Goal: Find specific page/section: Find specific page/section

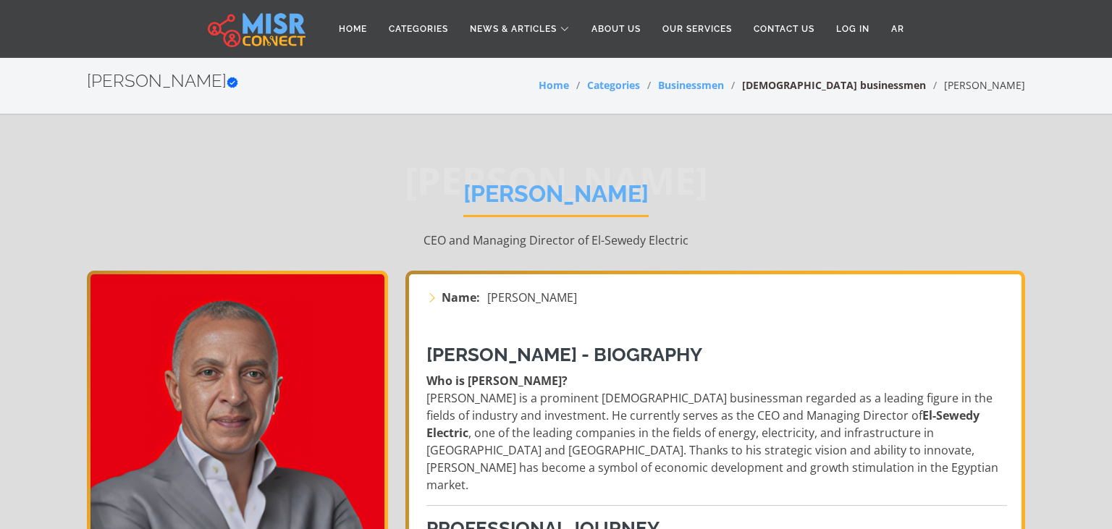
click at [911, 88] on link "[DEMOGRAPHIC_DATA] businessmen" at bounding box center [834, 85] width 184 height 14
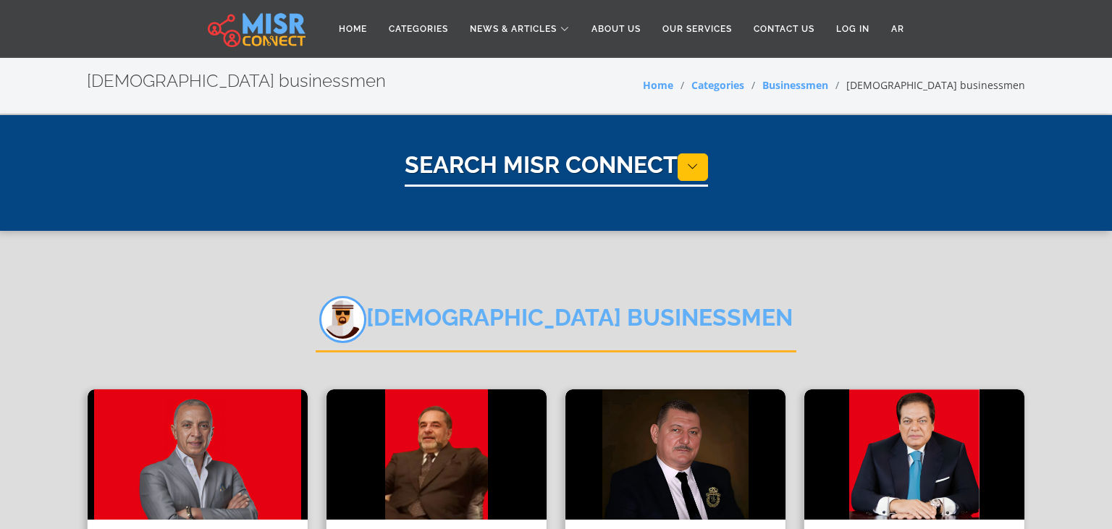
select select "**********"
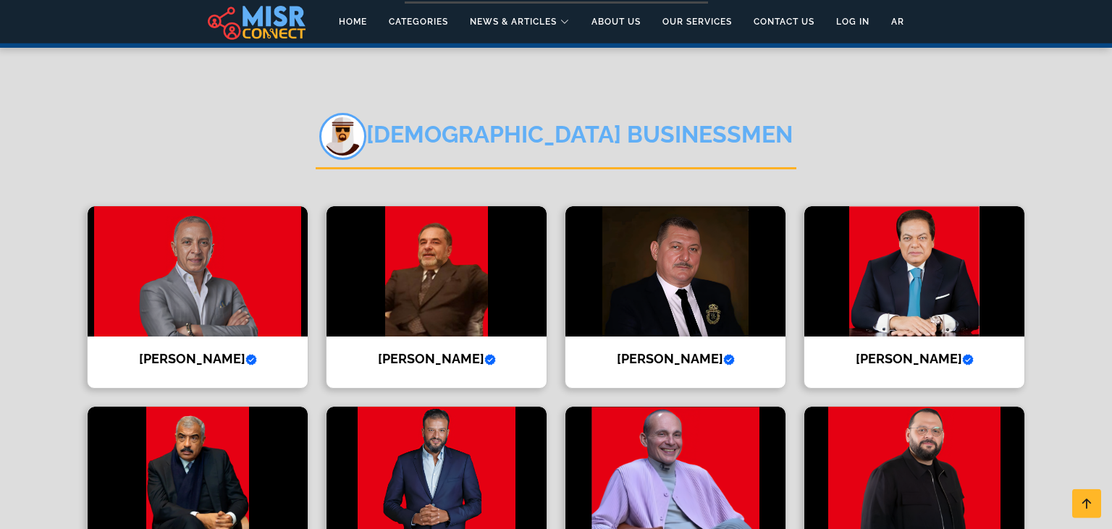
scroll to position [229, 0]
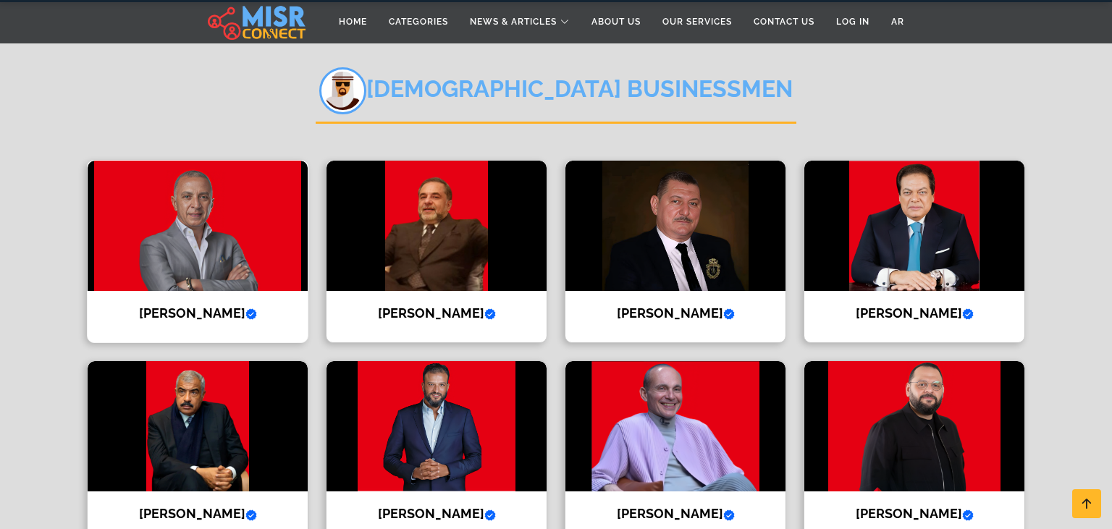
click at [219, 211] on img at bounding box center [198, 226] width 220 height 130
